Goal: Information Seeking & Learning: Learn about a topic

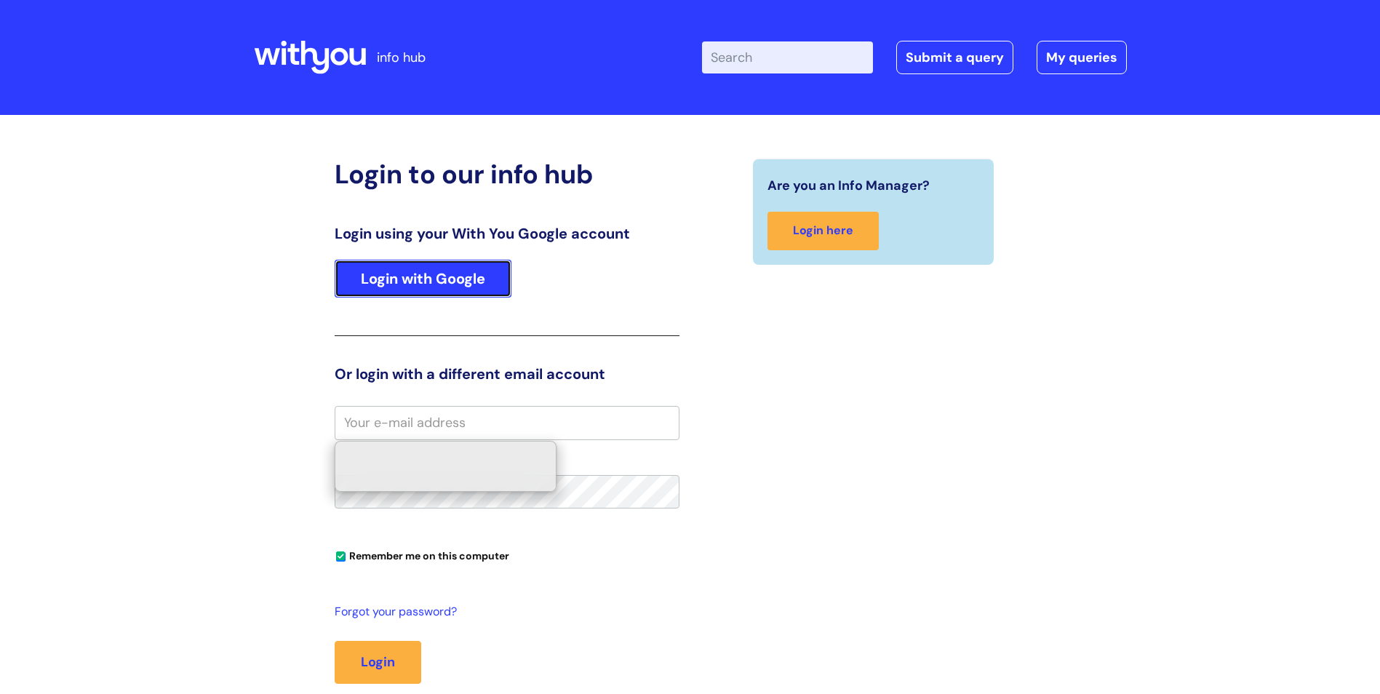
drag, startPoint x: 0, startPoint y: 0, endPoint x: 467, endPoint y: 284, distance: 546.6
click at [467, 284] on link "Login with Google" at bounding box center [423, 279] width 177 height 38
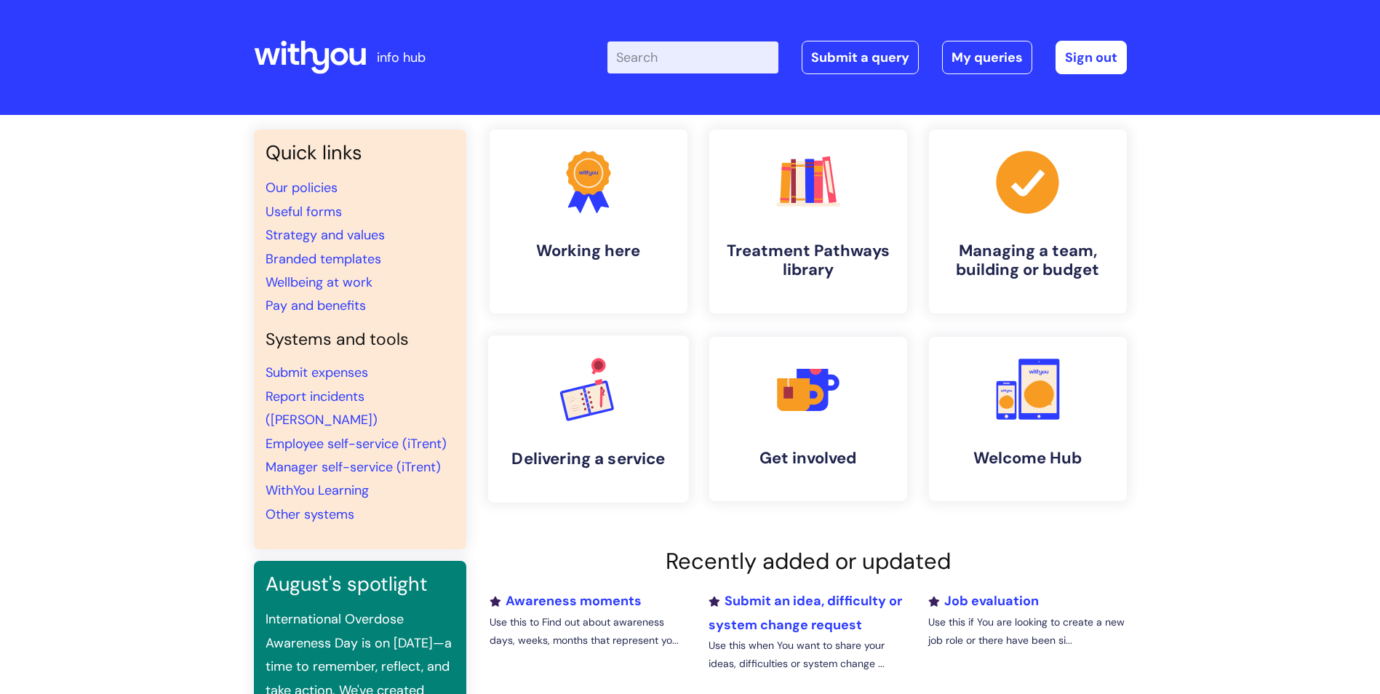
click at [642, 442] on link ".cls-1{font-family:DMSans-Bold, 'DM Sans';font-size:43.1802px;font-weight:700;}…" at bounding box center [588, 418] width 201 height 167
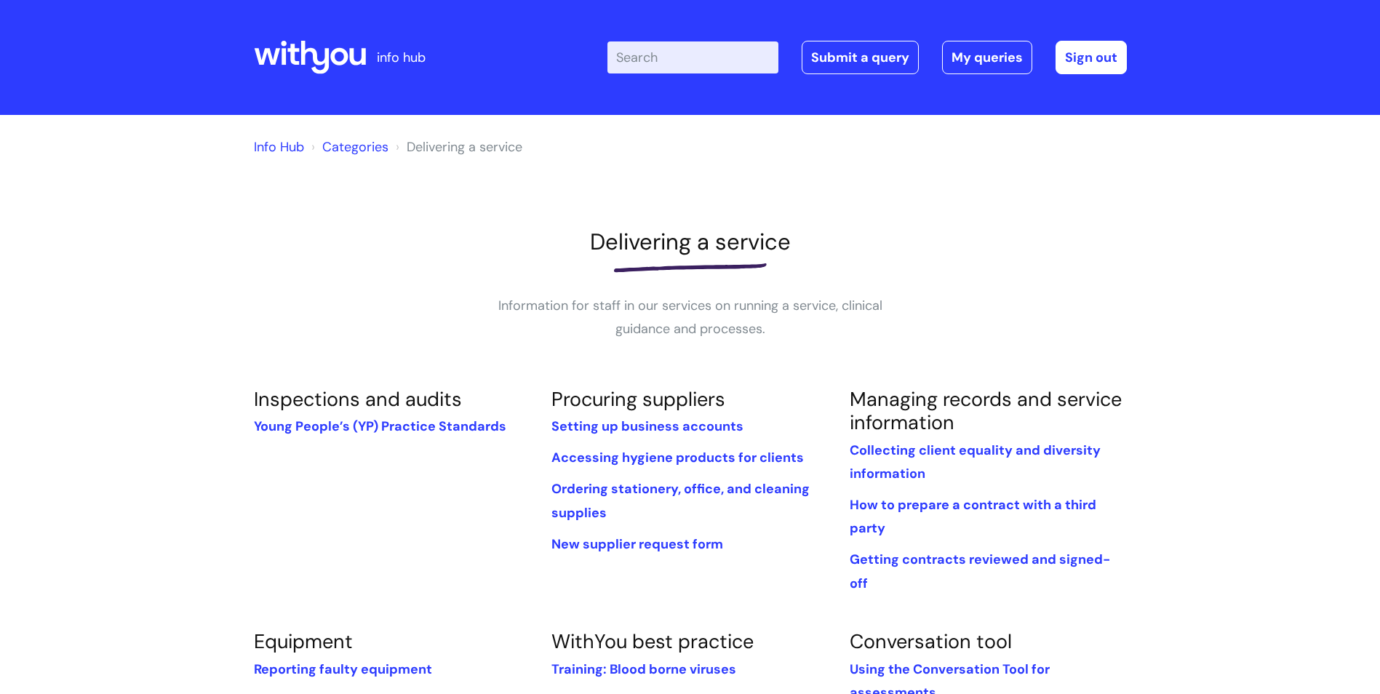
click at [354, 148] on link "Categories" at bounding box center [355, 146] width 66 height 17
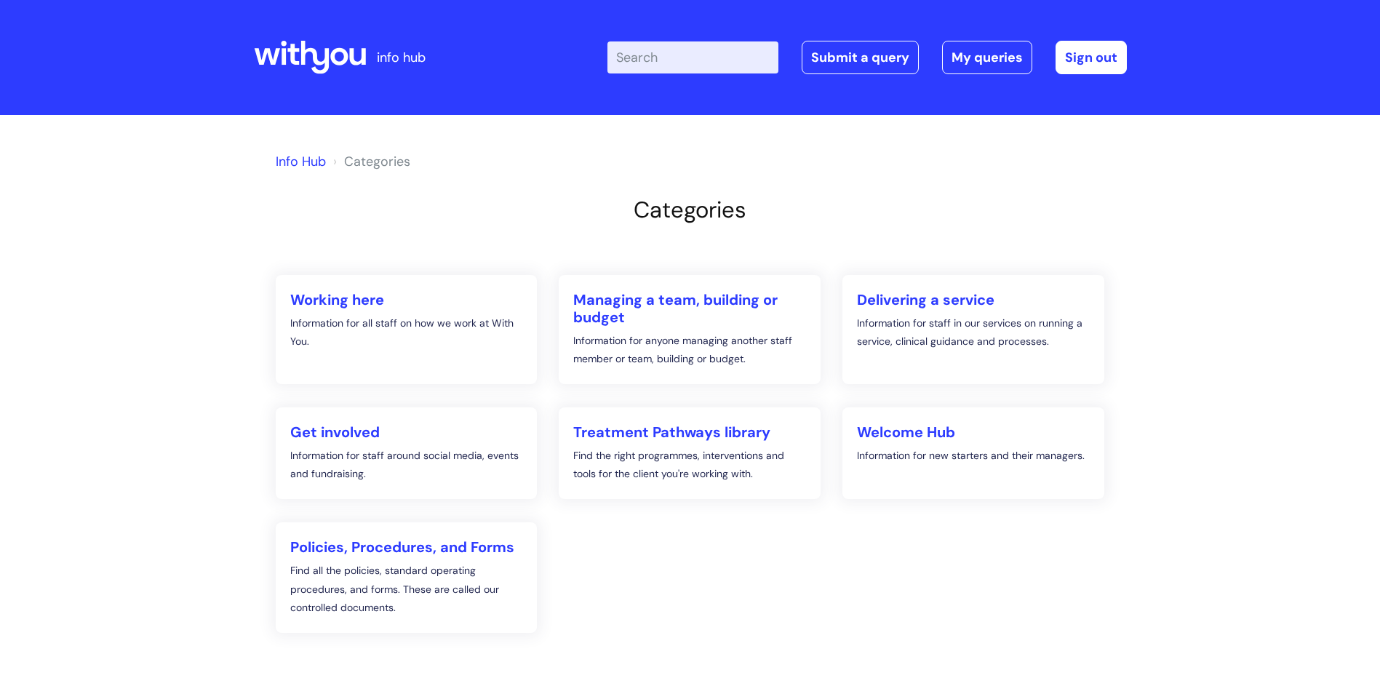
click at [303, 161] on link "Info Hub" at bounding box center [301, 161] width 50 height 17
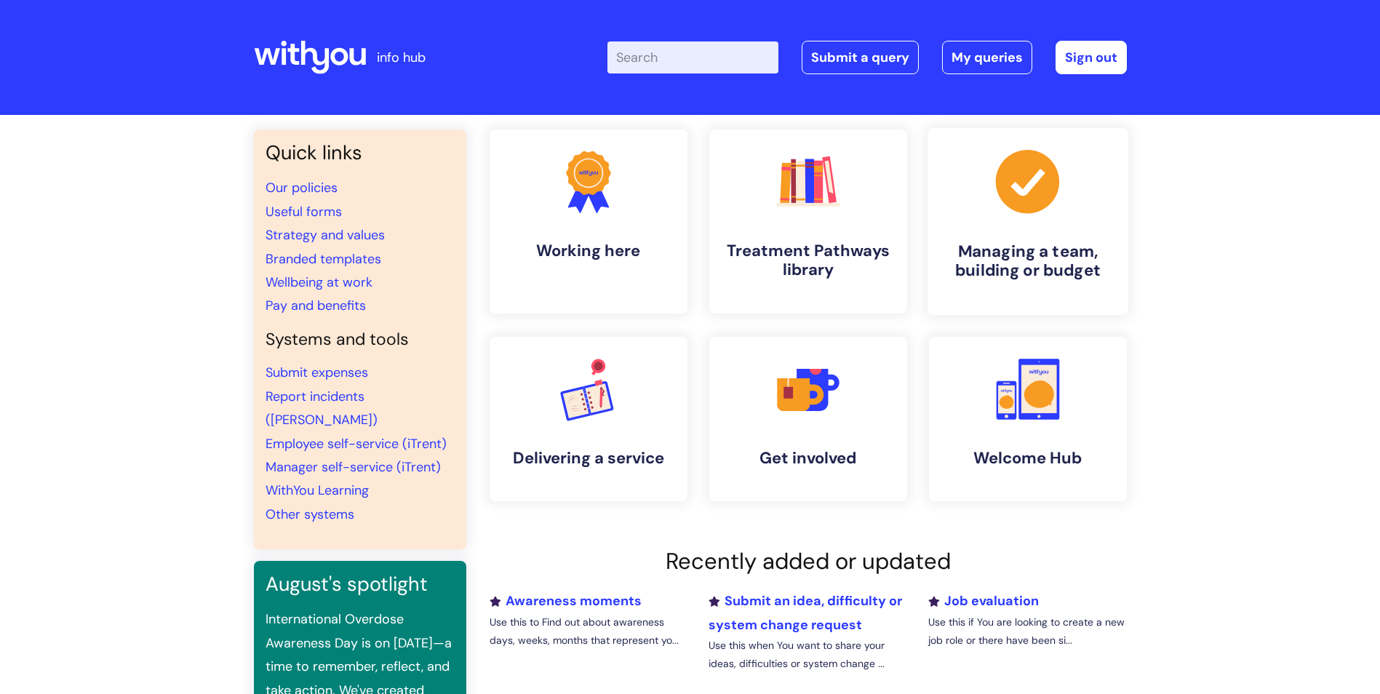
click at [1068, 257] on h4 "Managing a team, building or budget" at bounding box center [1028, 261] width 178 height 39
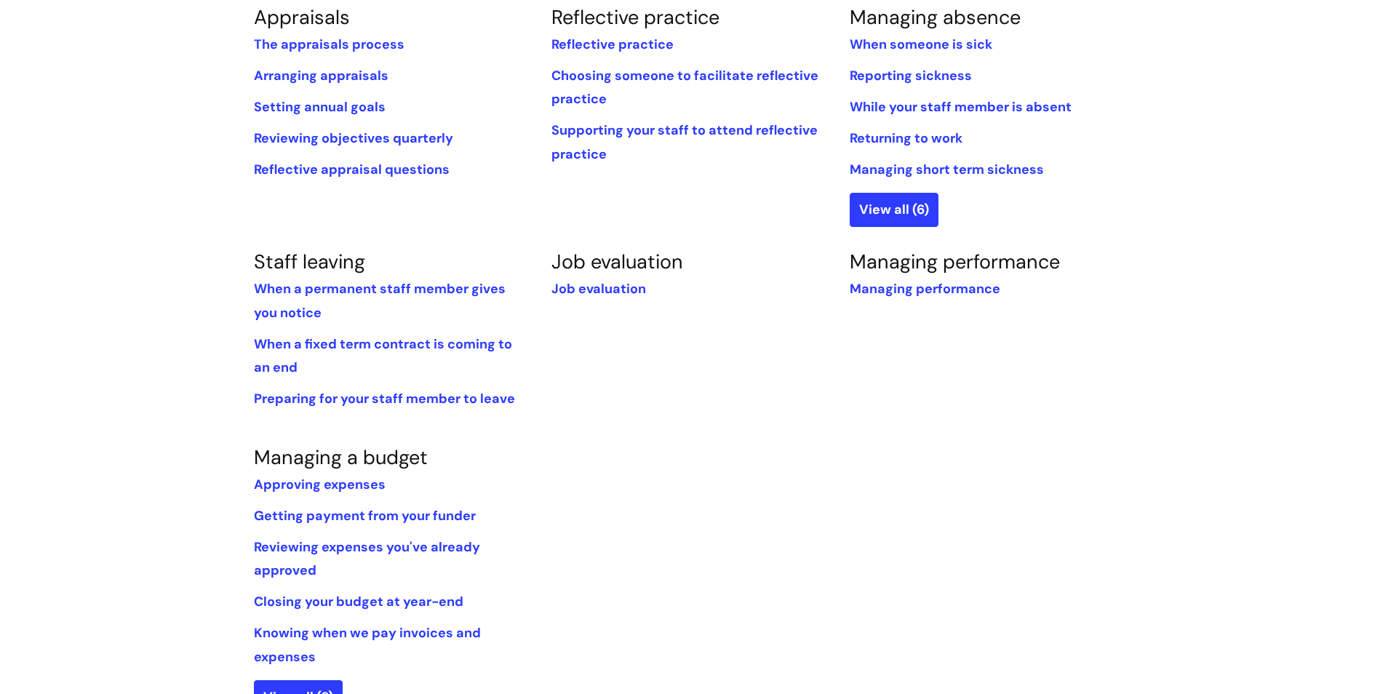
scroll to position [502, 0]
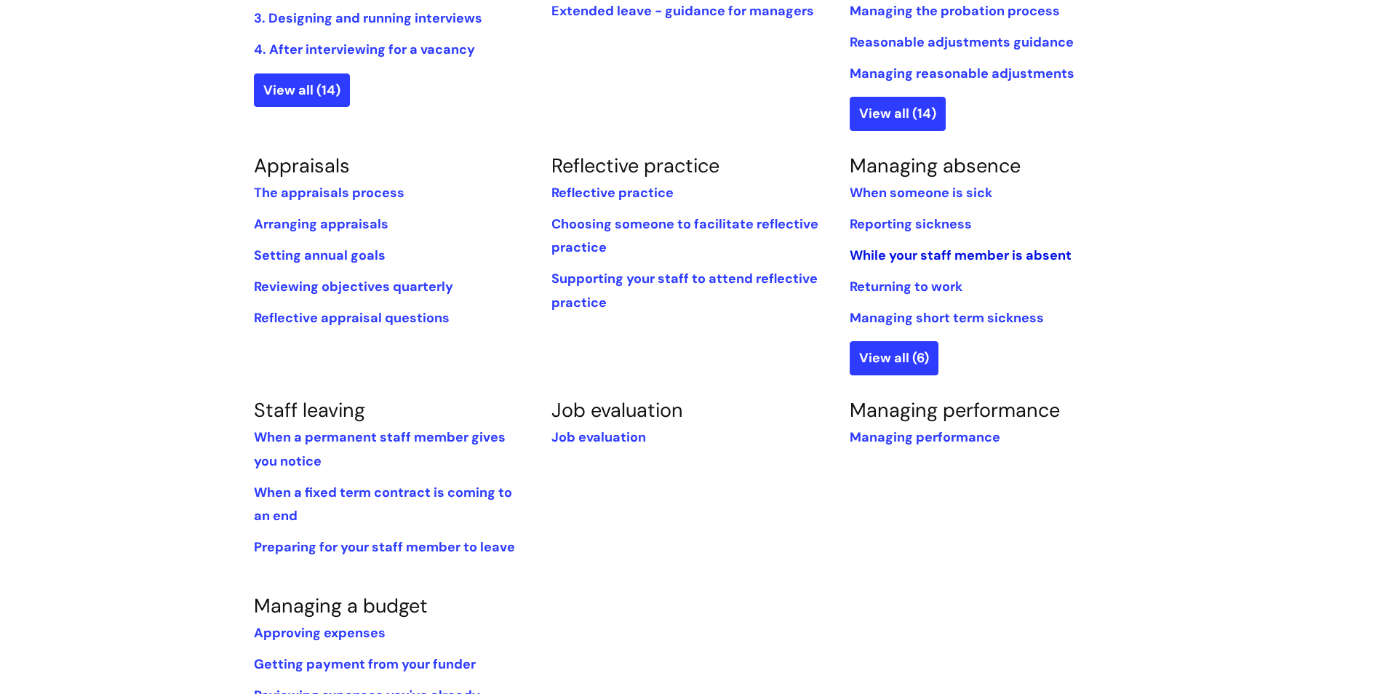
click at [1058, 249] on link "While‌ ‌your‌ ‌staff‌ ‌member‌ ‌is‌ ‌absent‌" at bounding box center [961, 255] width 222 height 17
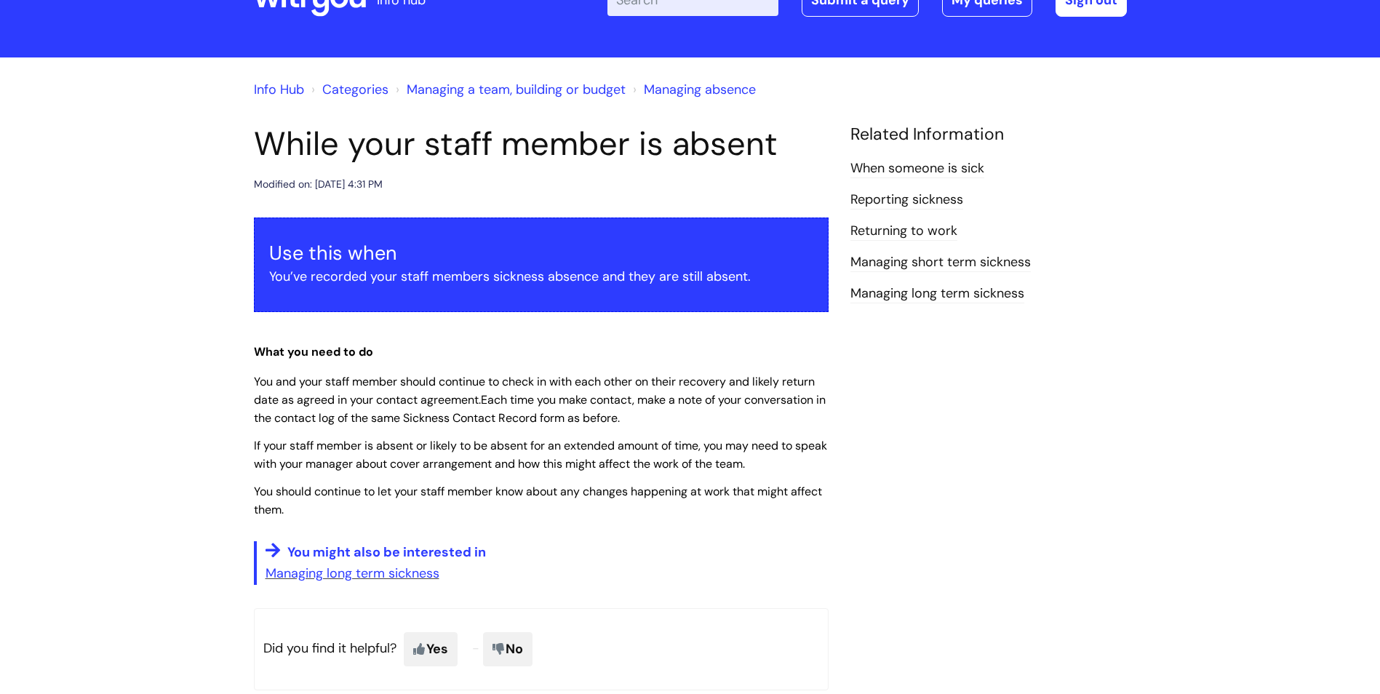
scroll to position [218, 0]
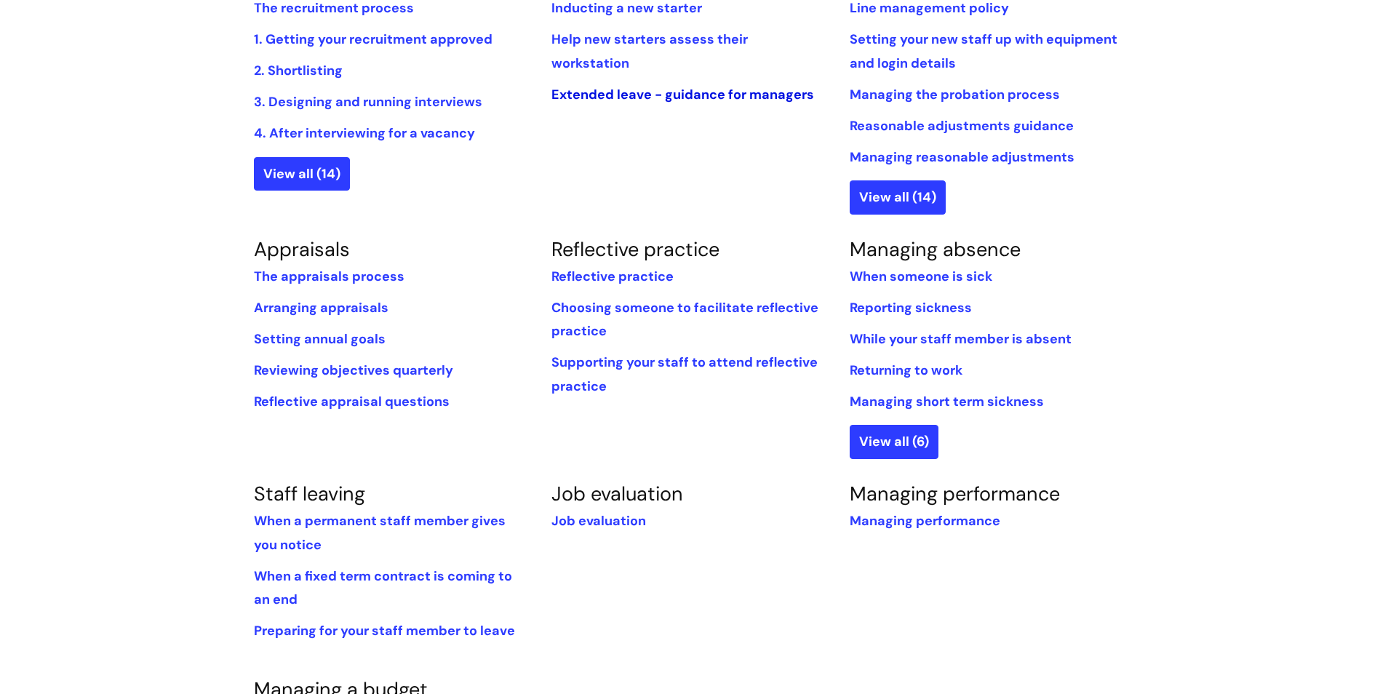
scroll to position [502, 0]
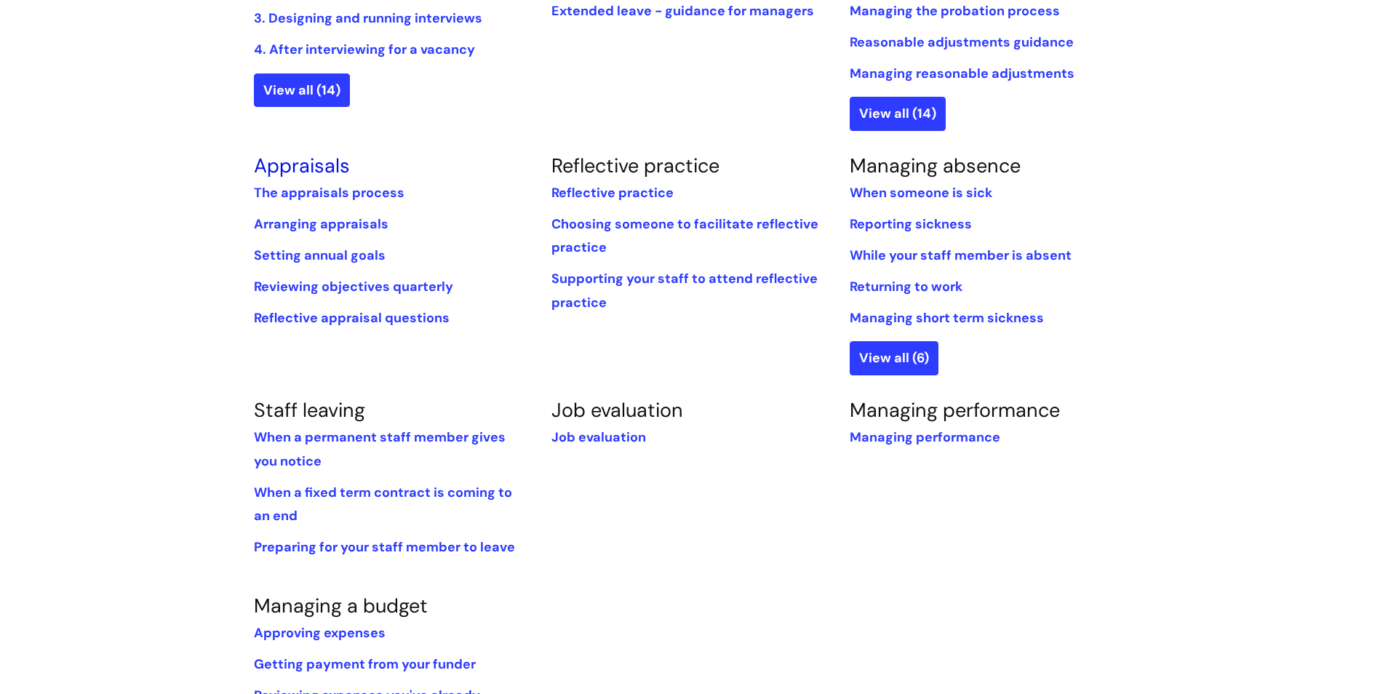
click at [283, 163] on link "Appraisals" at bounding box center [302, 165] width 96 height 25
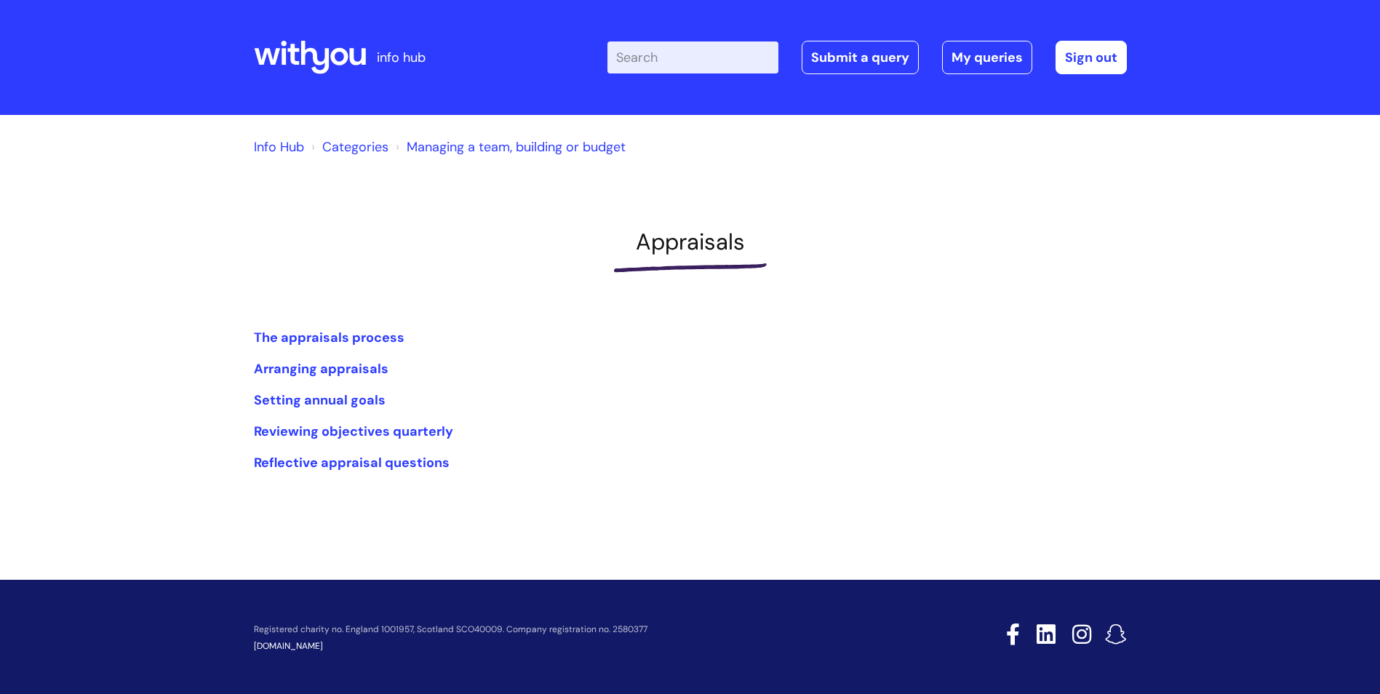
click at [745, 389] on li "Setting annual goals" at bounding box center [690, 400] width 873 height 23
click at [335, 400] on link "Setting annual goals" at bounding box center [320, 399] width 132 height 17
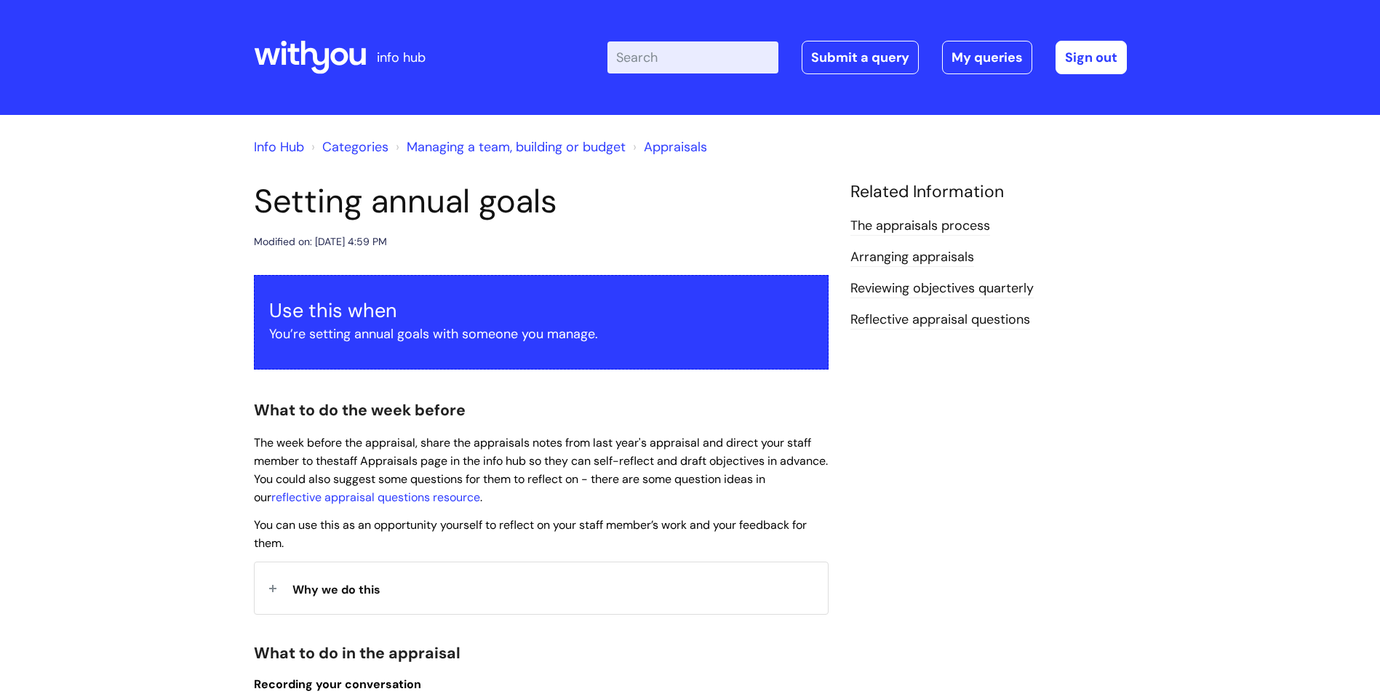
click at [682, 143] on link "Appraisals" at bounding box center [675, 146] width 63 height 17
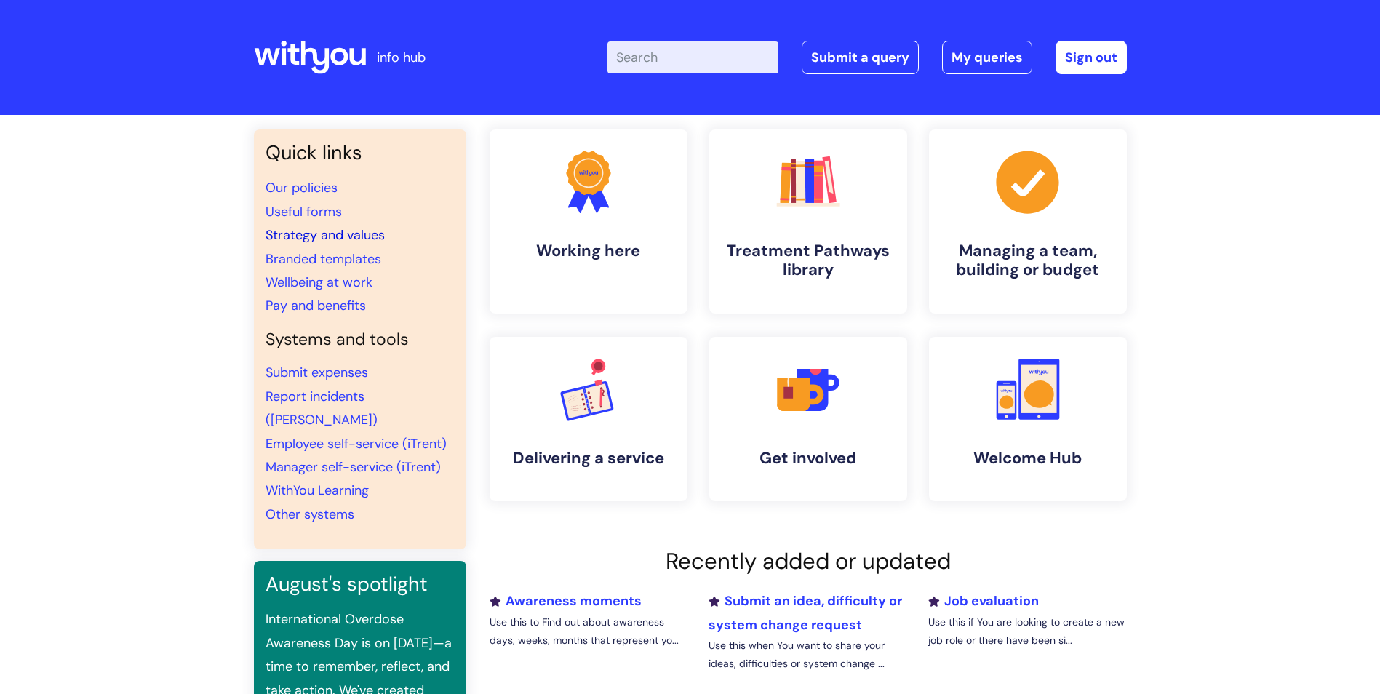
click at [322, 236] on link "Strategy and values" at bounding box center [325, 234] width 119 height 17
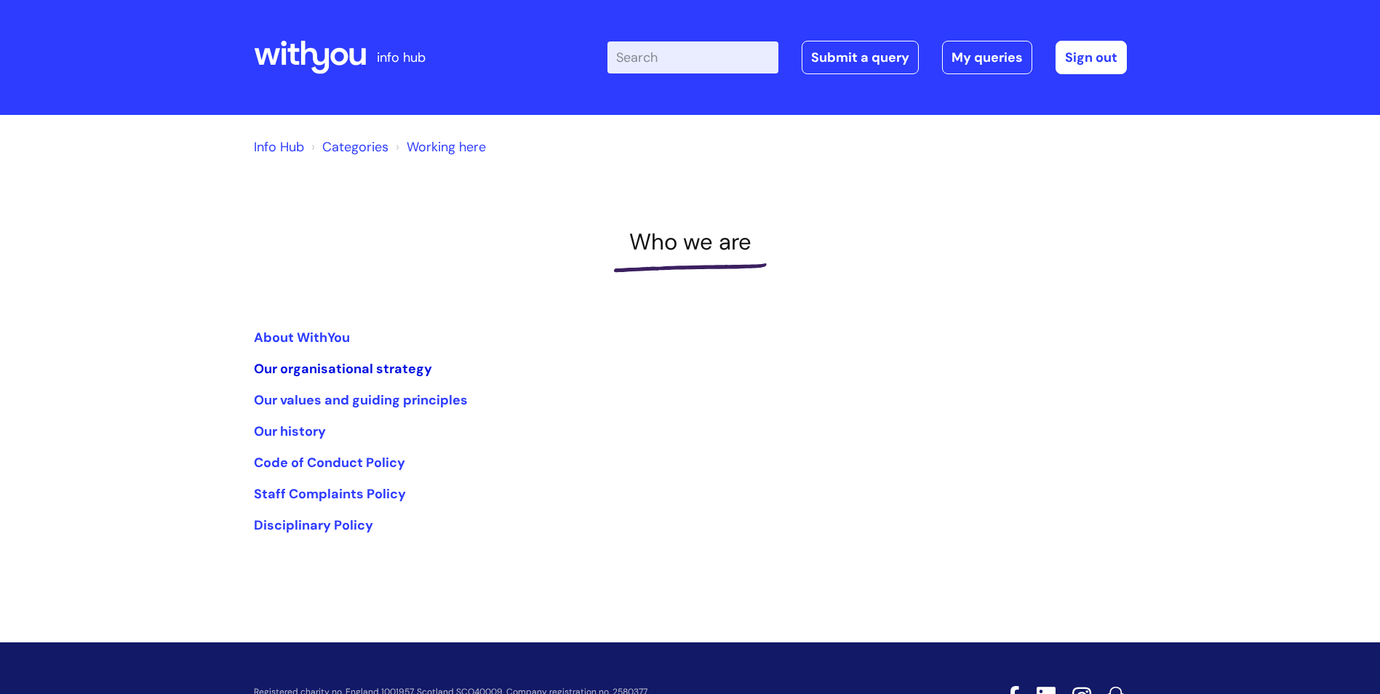
click at [327, 372] on link "Our organisational strategy" at bounding box center [343, 368] width 178 height 17
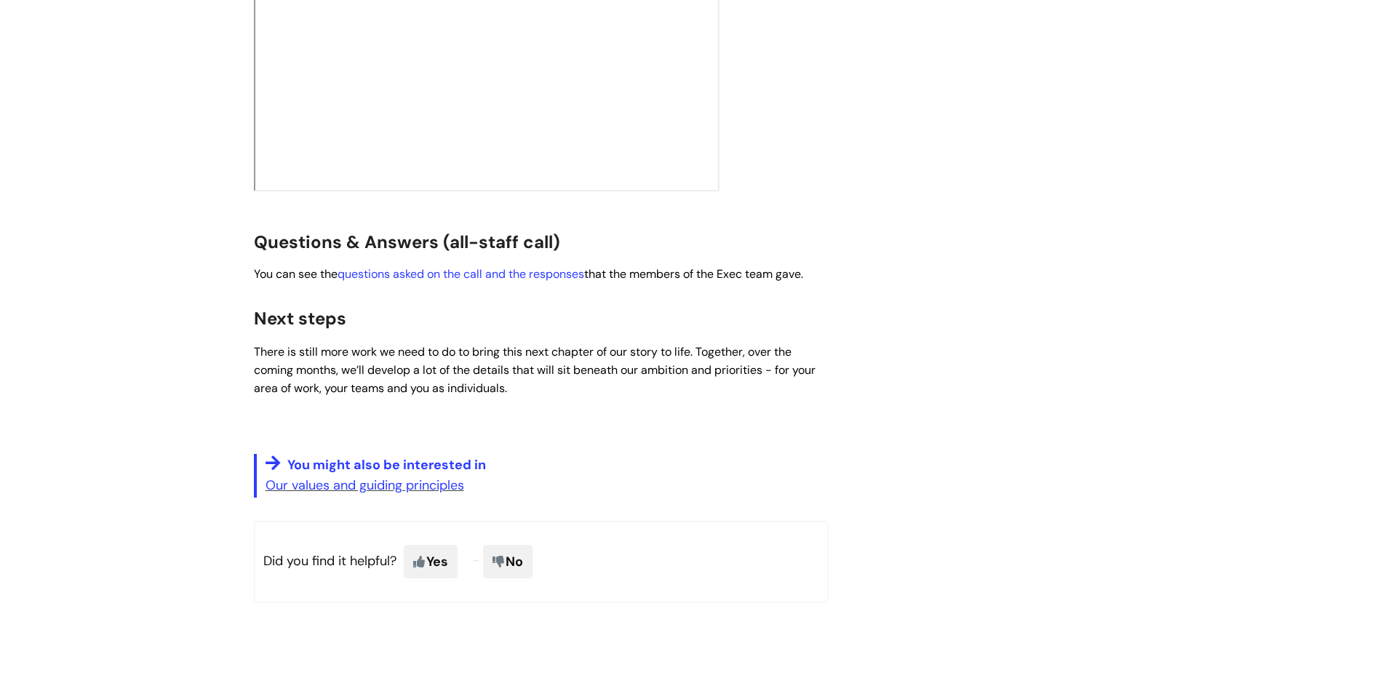
scroll to position [2548, 0]
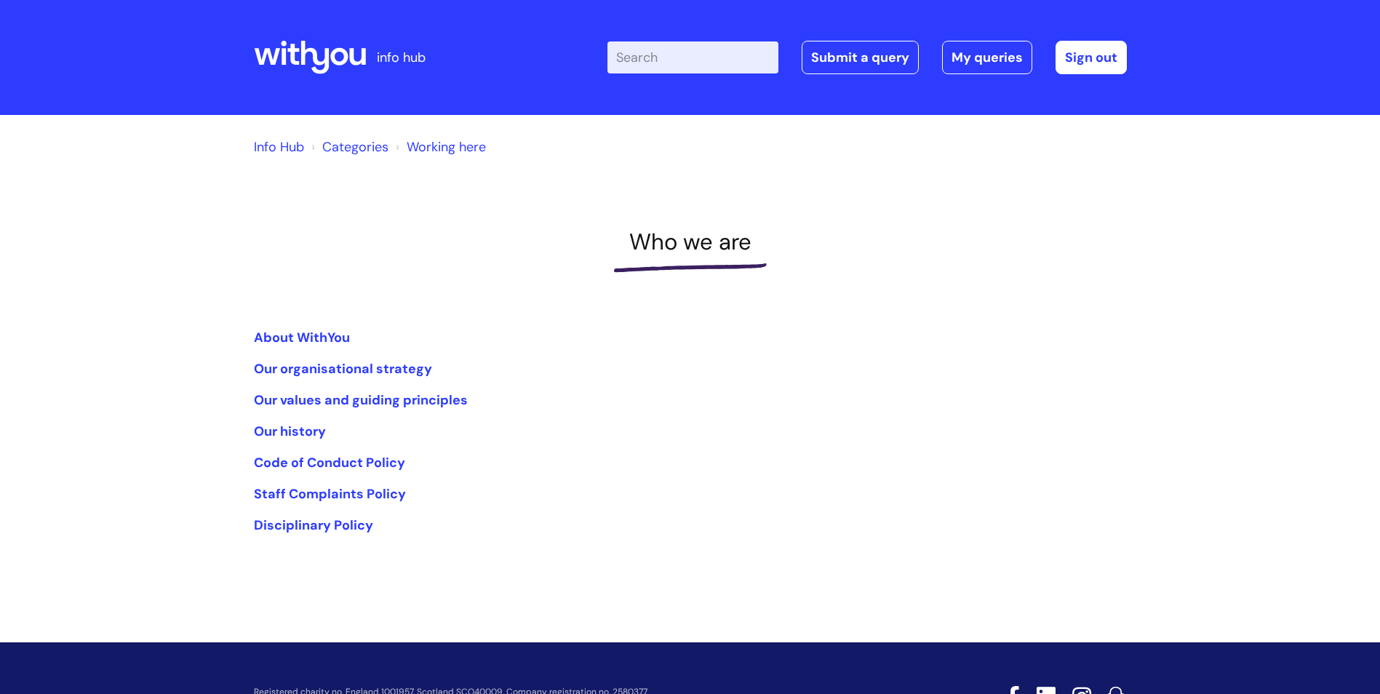
click at [348, 145] on link "Categories" at bounding box center [355, 146] width 66 height 17
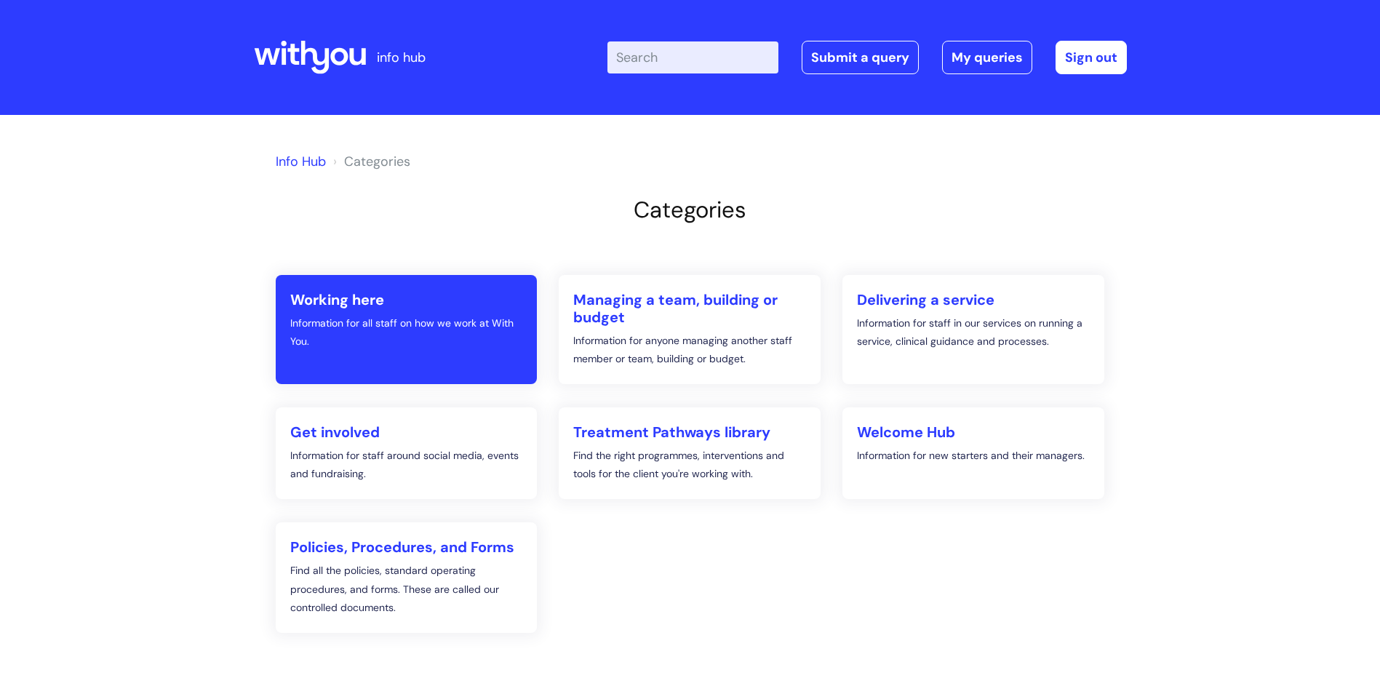
click at [458, 324] on p "Information for all staff on how we work at With You." at bounding box center [406, 332] width 233 height 36
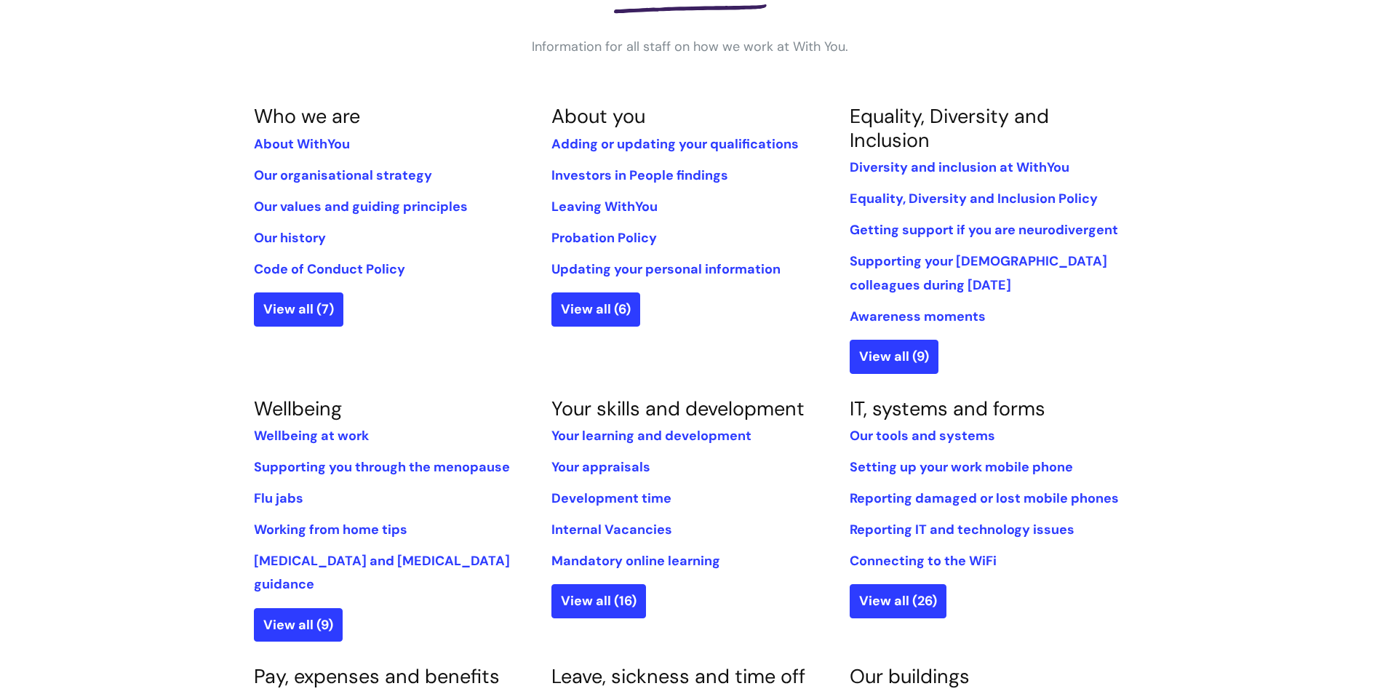
scroll to position [291, 0]
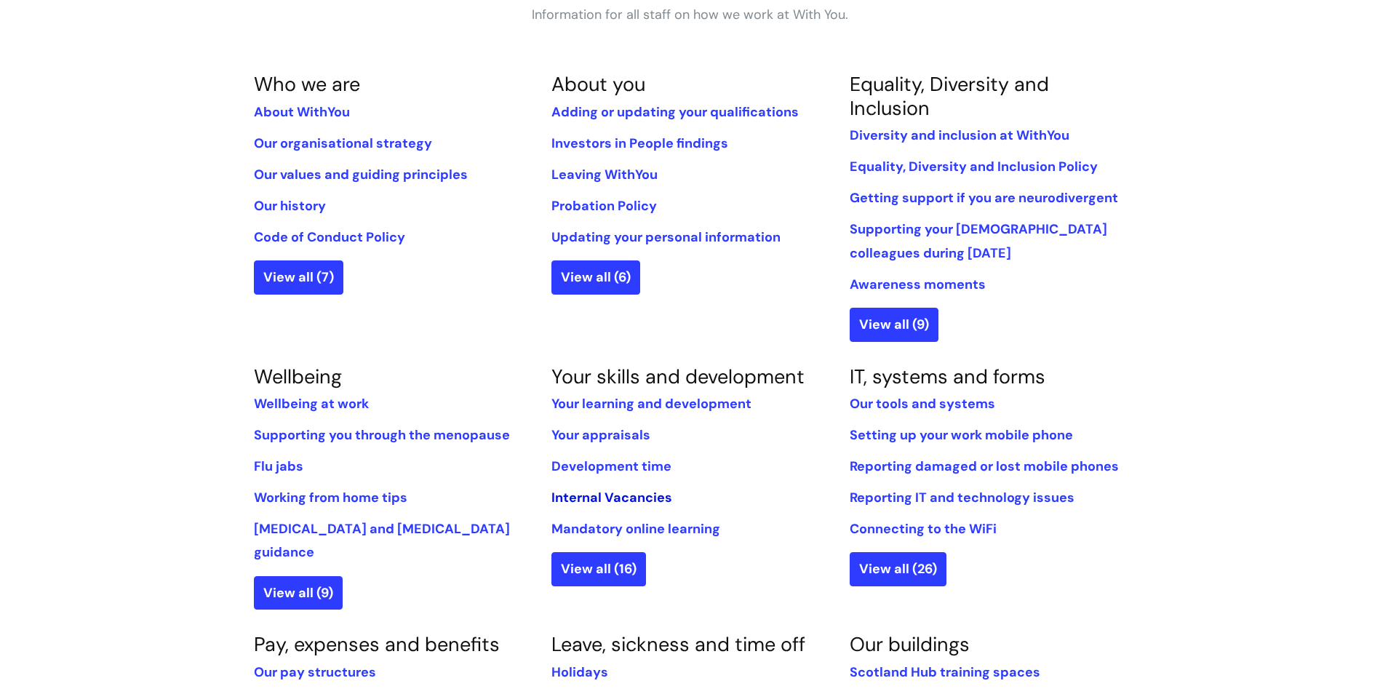
click at [658, 497] on link "Internal Vacancies" at bounding box center [612, 497] width 121 height 17
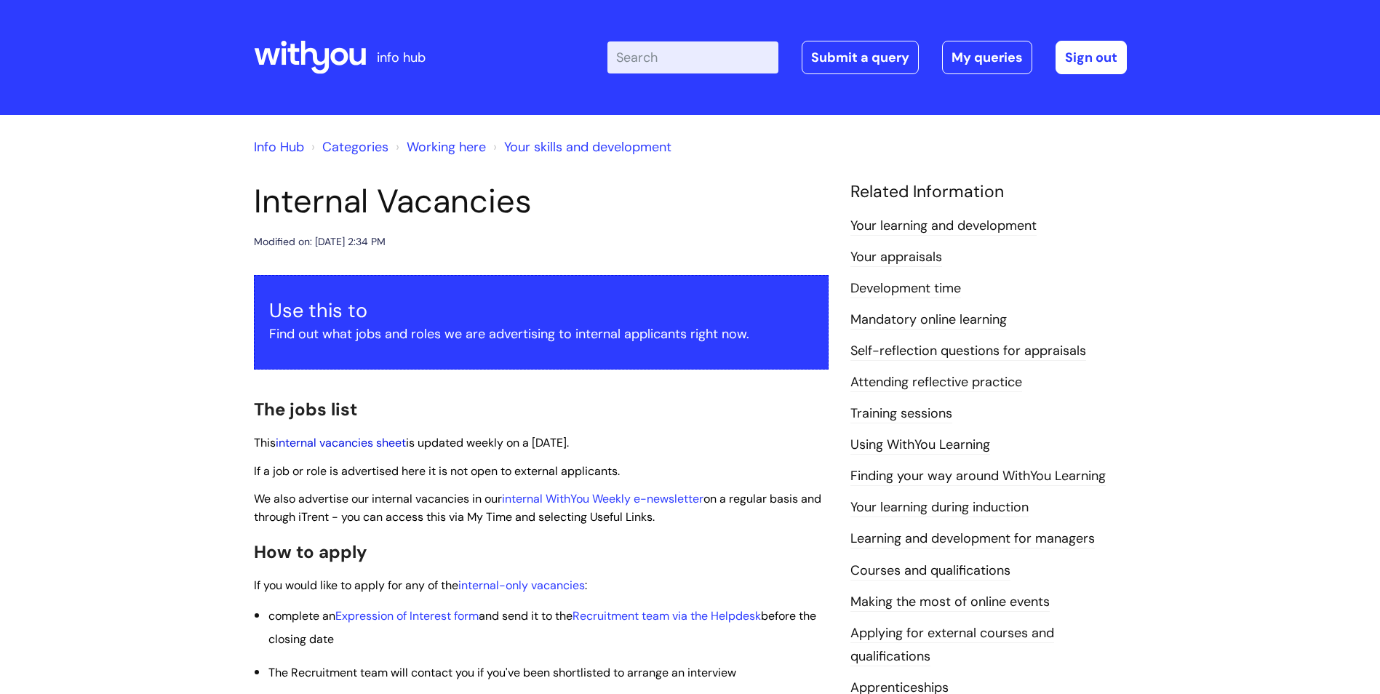
click at [380, 445] on link "internal vacancies sheet" at bounding box center [341, 442] width 130 height 15
